Goal: Complete application form

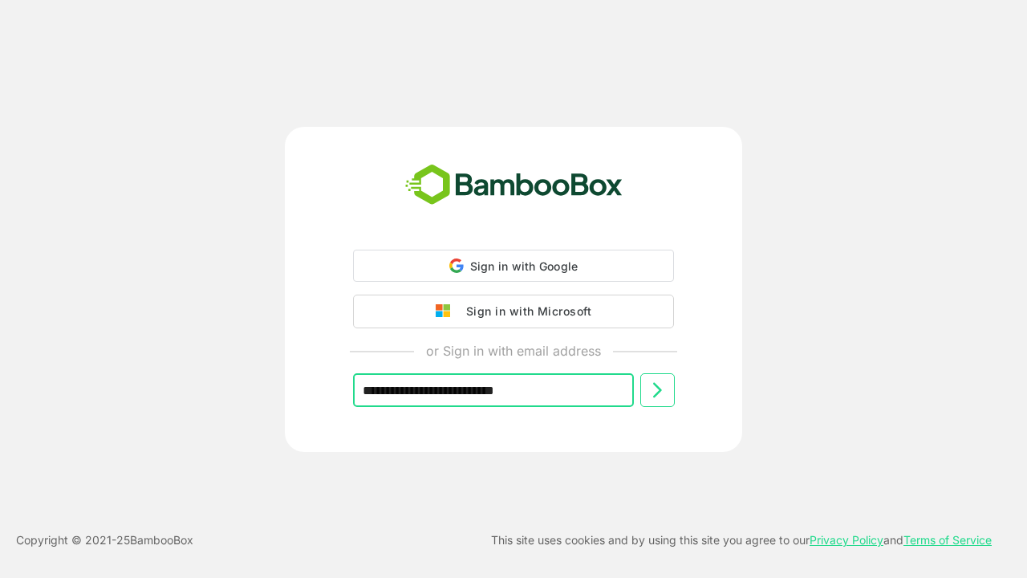
type input "**********"
click at [657, 388] on icon at bounding box center [656, 388] width 19 height 19
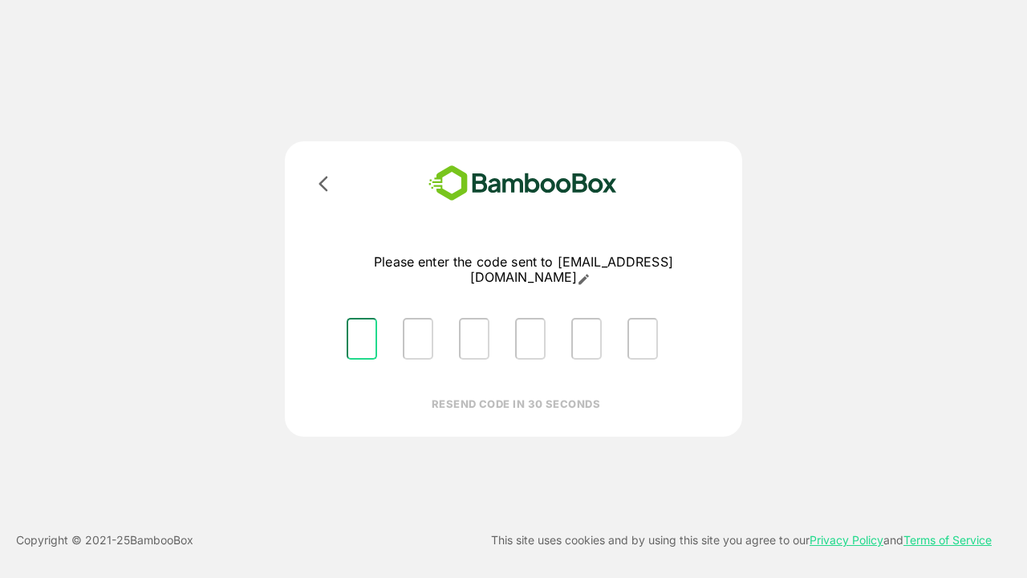
type input "*"
